Goal: Task Accomplishment & Management: Use online tool/utility

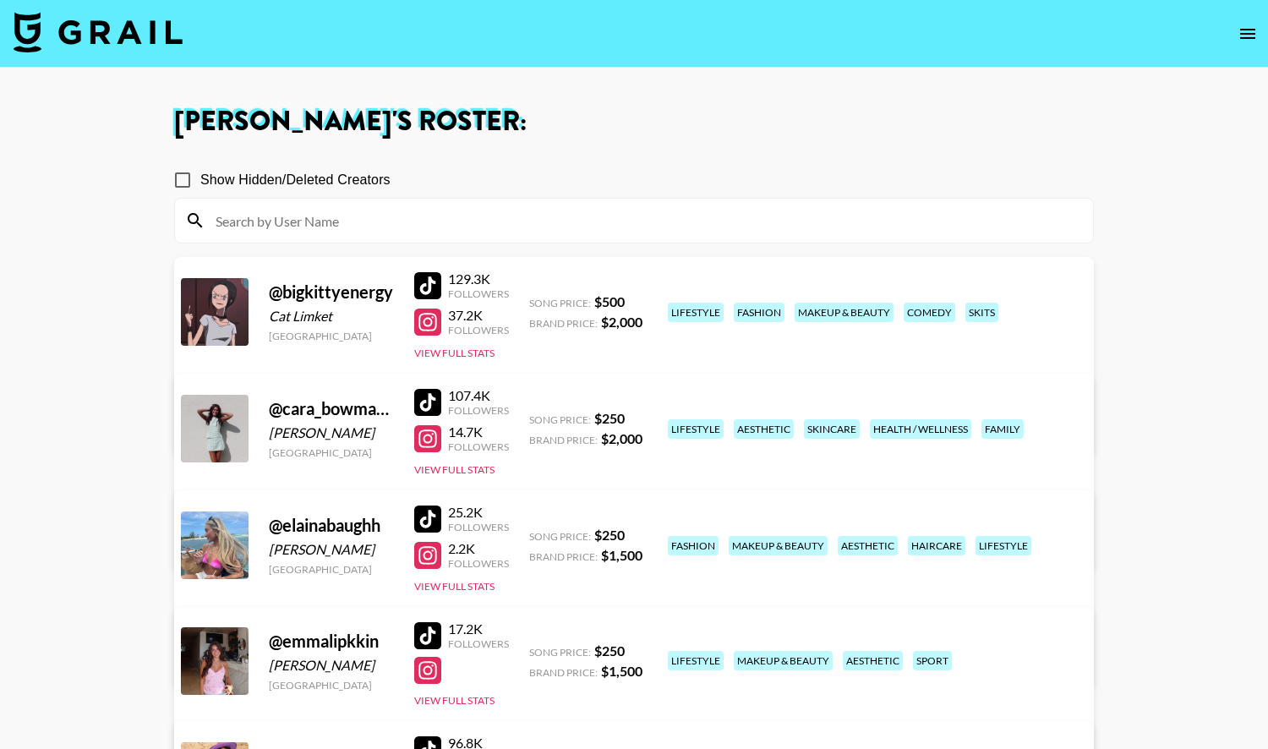
click at [137, 35] on img at bounding box center [98, 32] width 169 height 41
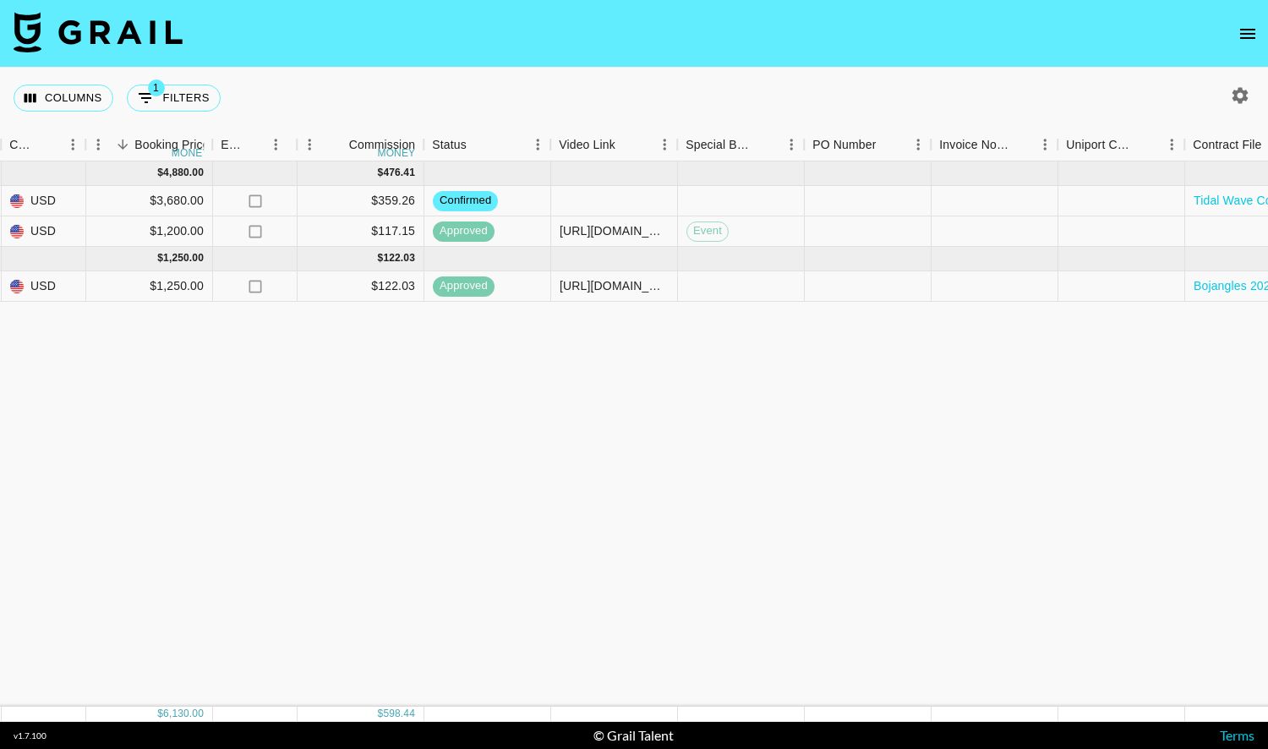
scroll to position [0, 1037]
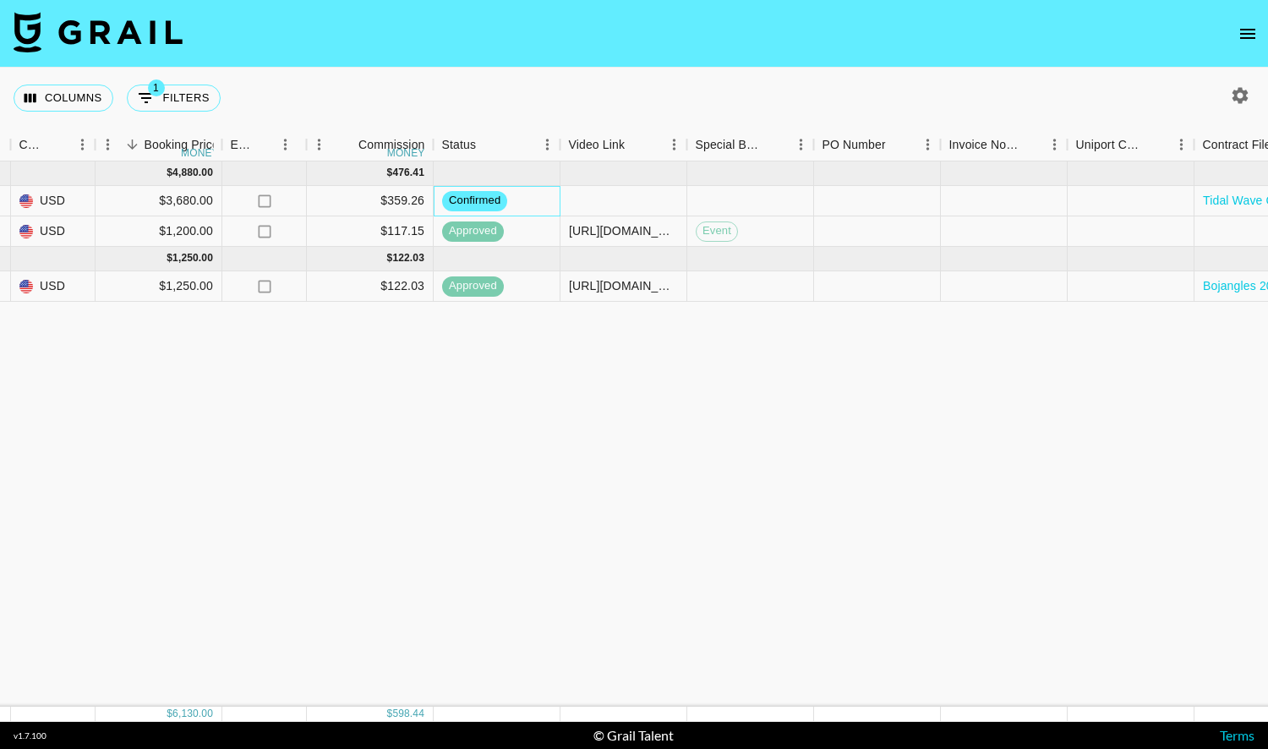
click at [489, 200] on span "confirmed" at bounding box center [474, 201] width 65 height 16
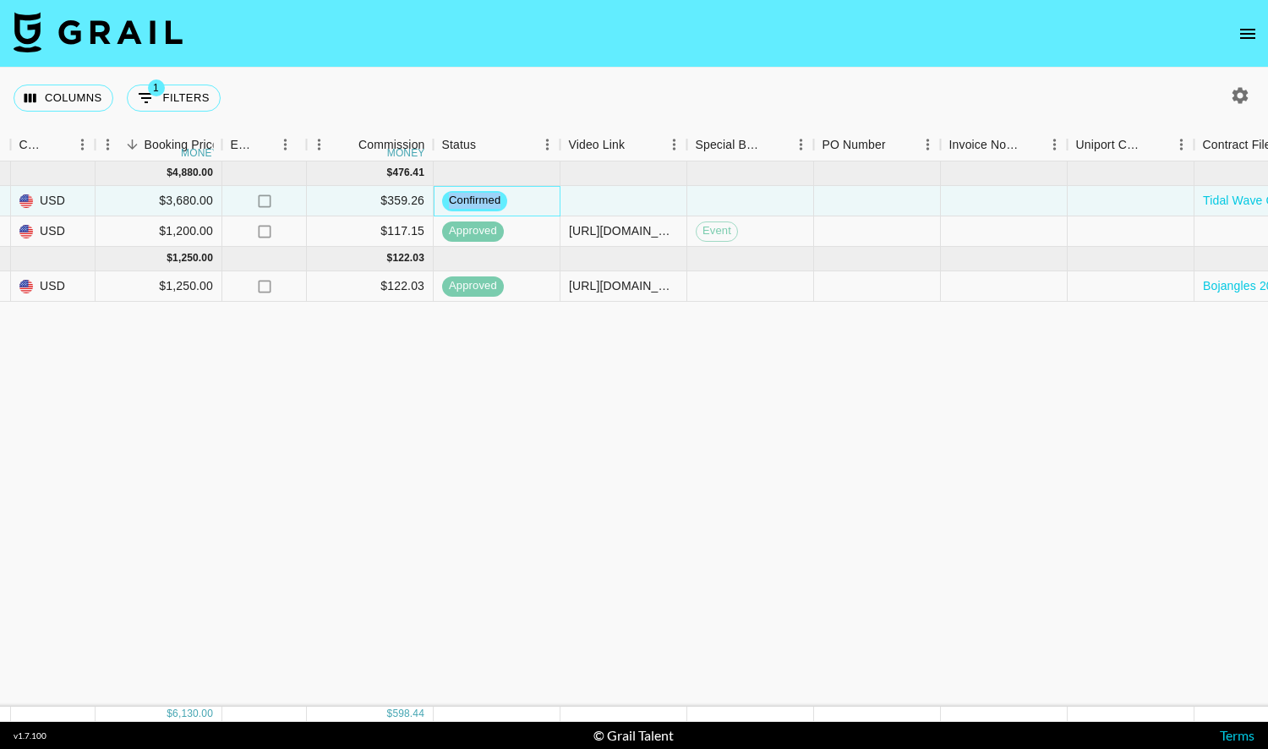
click at [489, 200] on span "confirmed" at bounding box center [474, 201] width 65 height 16
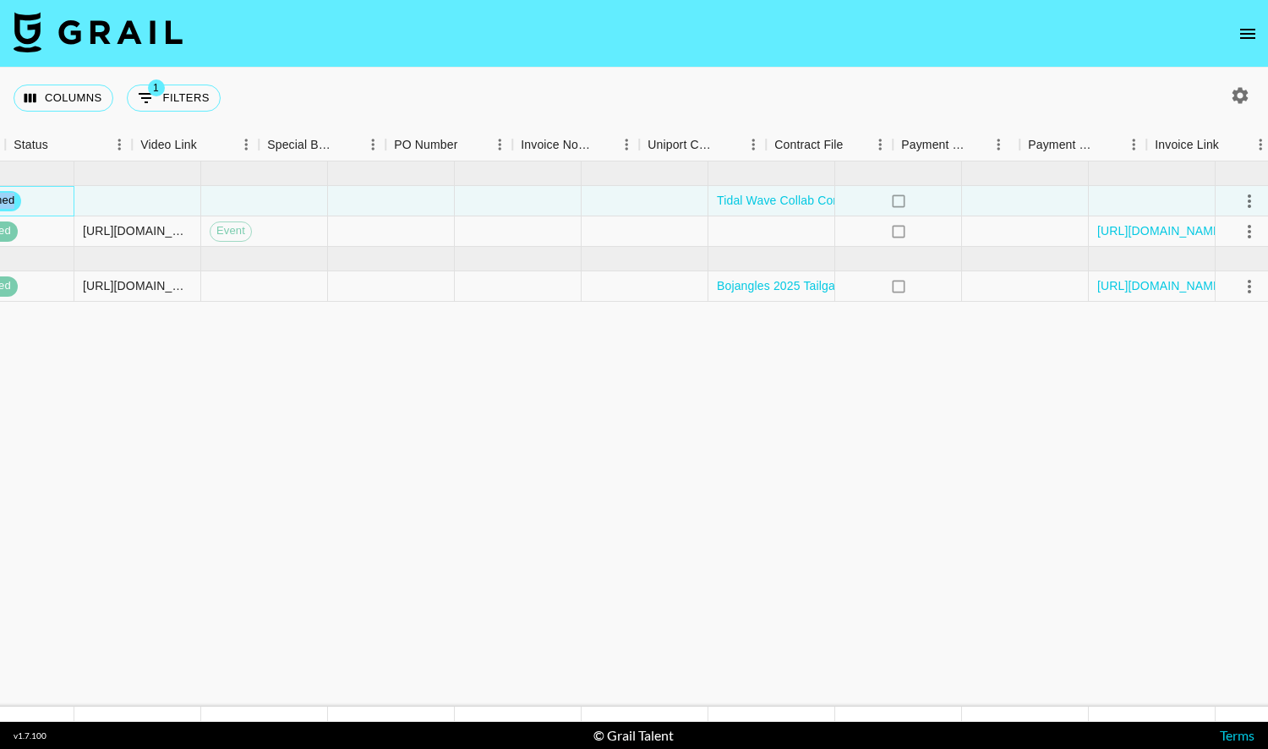
scroll to position [0, 1539]
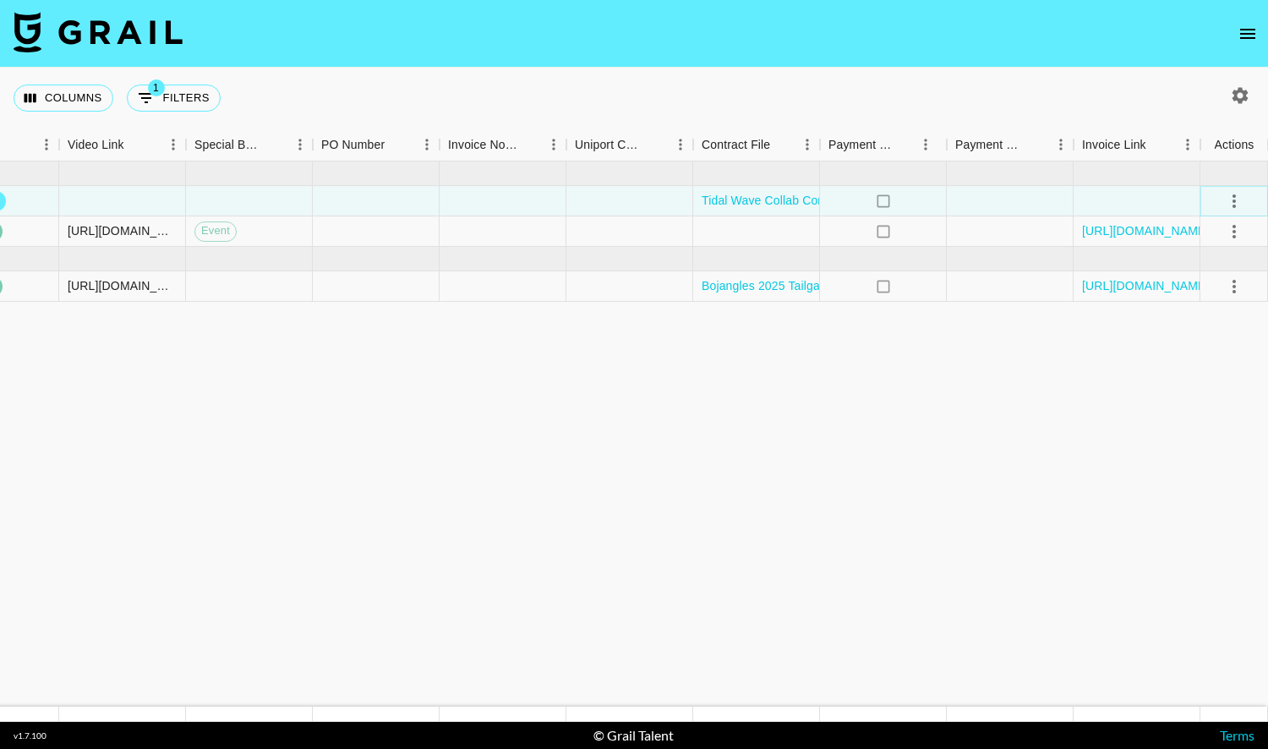
click at [1230, 197] on icon "select merge strategy" at bounding box center [1234, 201] width 20 height 20
click at [1224, 288] on li "Draft Created" at bounding box center [1213, 297] width 110 height 30
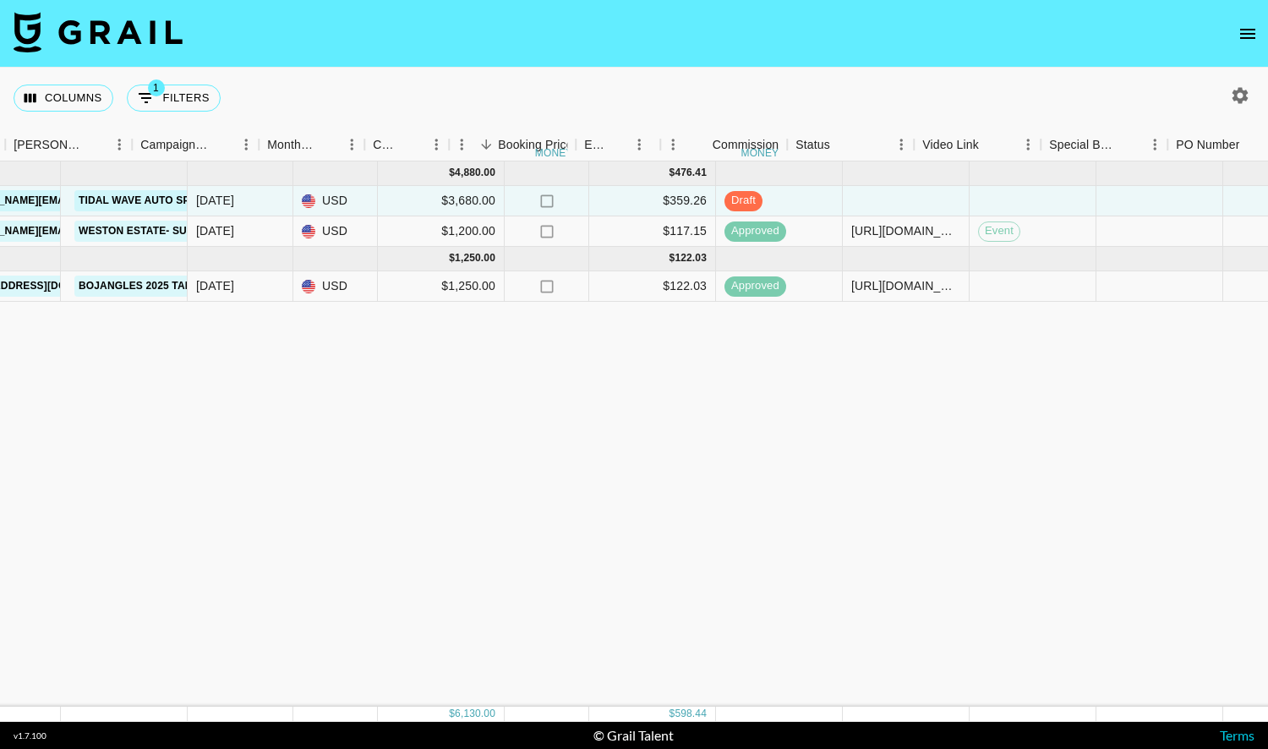
scroll to position [0, 386]
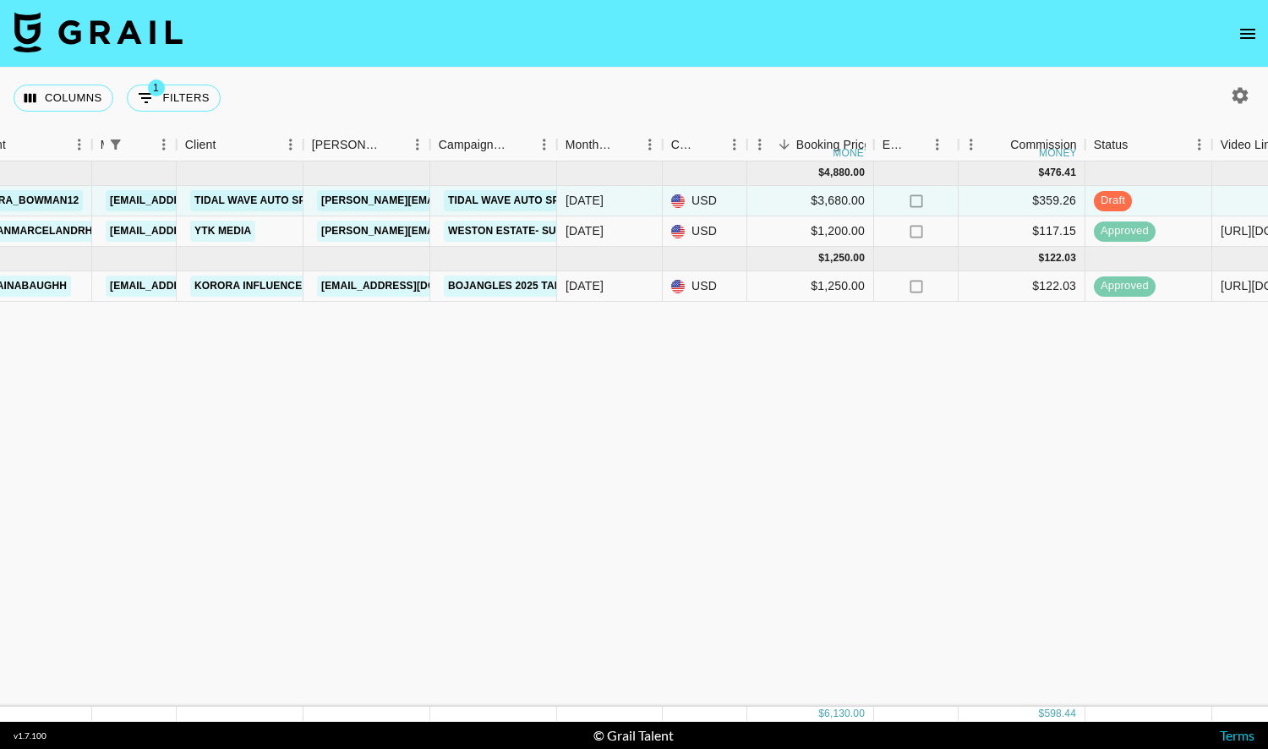
click at [1238, 29] on icon "open drawer" at bounding box center [1248, 34] width 20 height 20
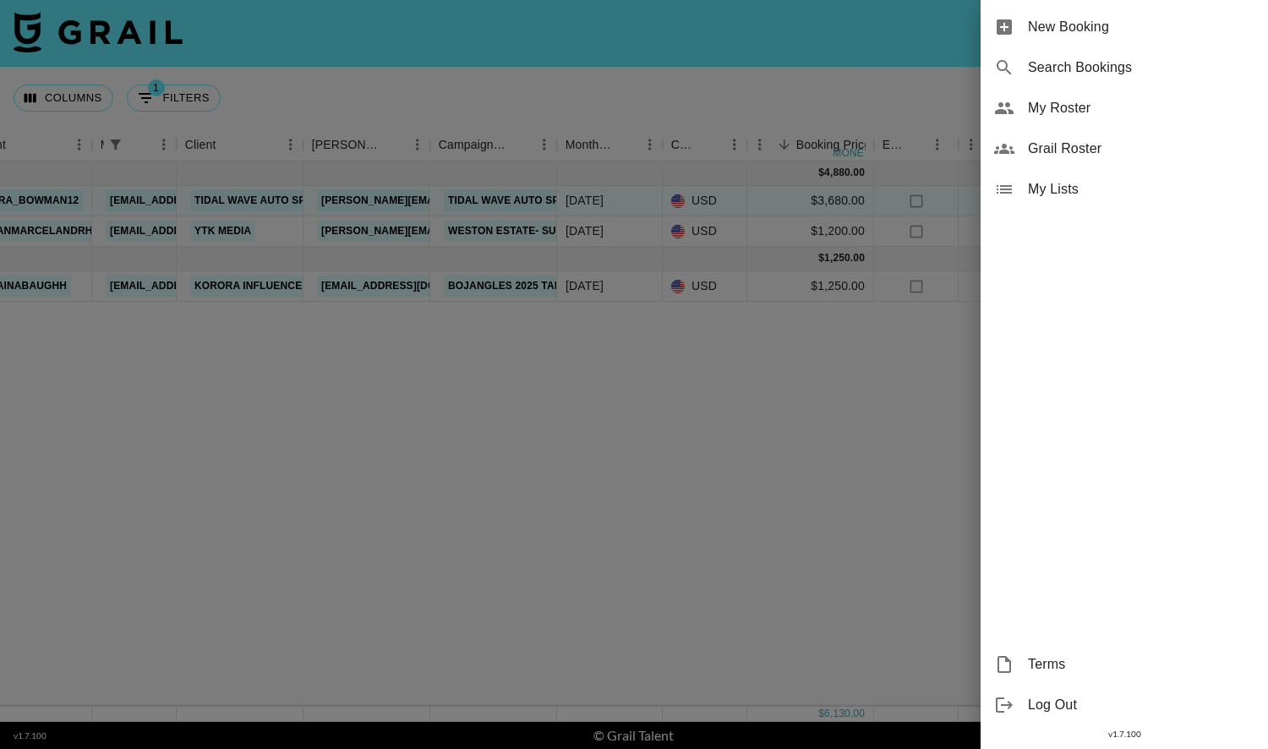
click at [1072, 101] on span "My Roster" at bounding box center [1141, 108] width 227 height 20
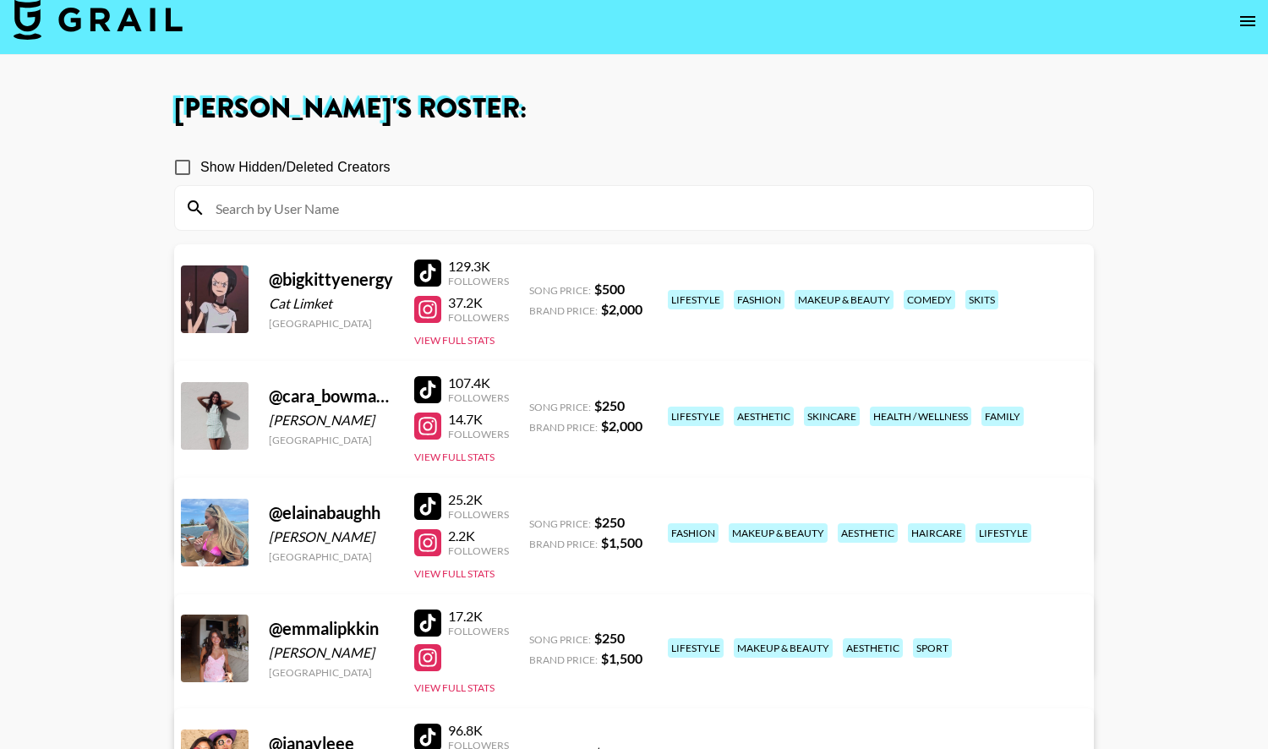
scroll to position [11, 0]
